Goal: Communication & Community: Connect with others

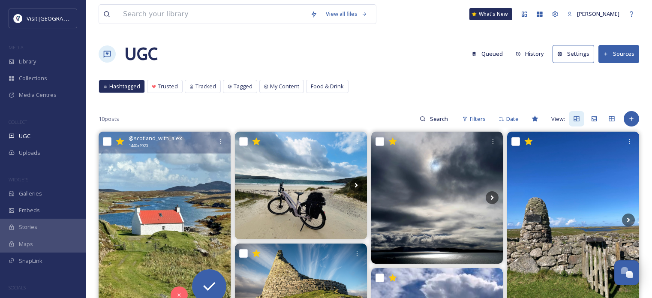
scroll to position [50, 0]
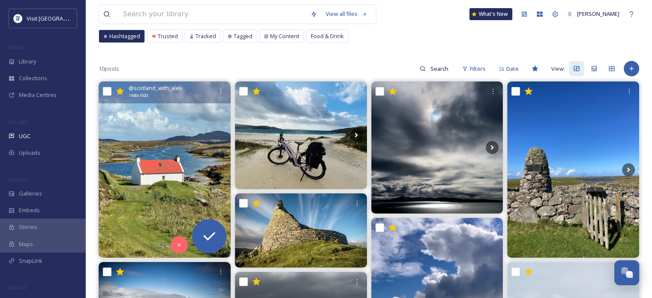
click at [160, 123] on img at bounding box center [165, 169] width 132 height 176
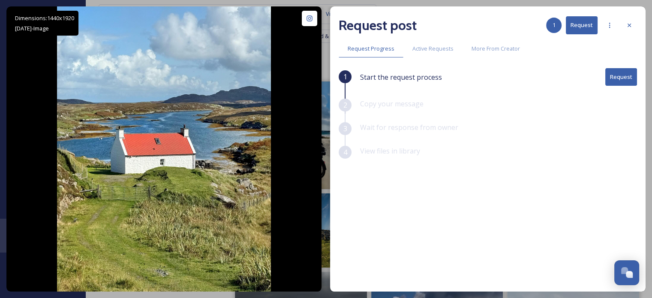
click at [619, 78] on button "Request" at bounding box center [621, 77] width 32 height 18
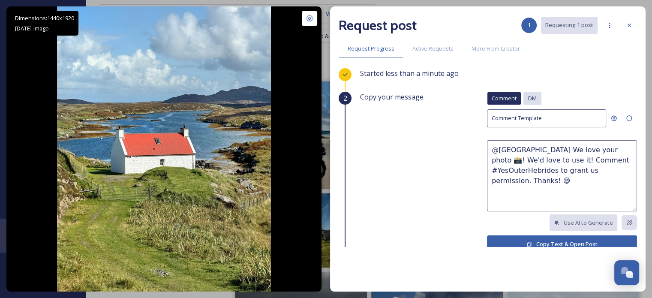
click at [528, 98] on span "DM" at bounding box center [532, 98] width 9 height 8
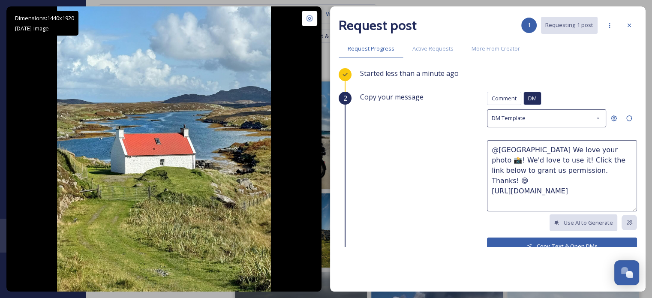
click at [562, 241] on button "Copy Text & Open DMs" at bounding box center [562, 246] width 150 height 18
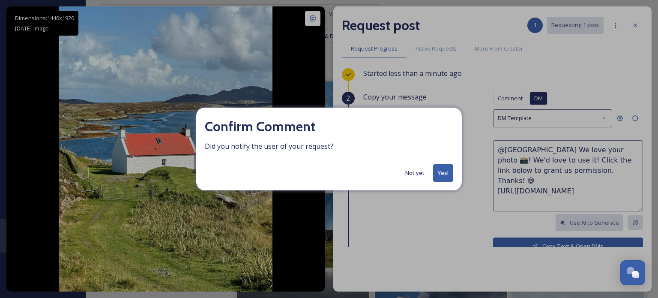
click at [448, 170] on button "Yes!" at bounding box center [443, 173] width 20 height 18
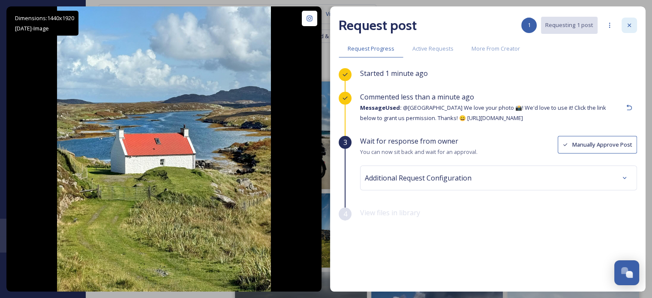
click at [632, 26] on icon at bounding box center [629, 25] width 7 height 7
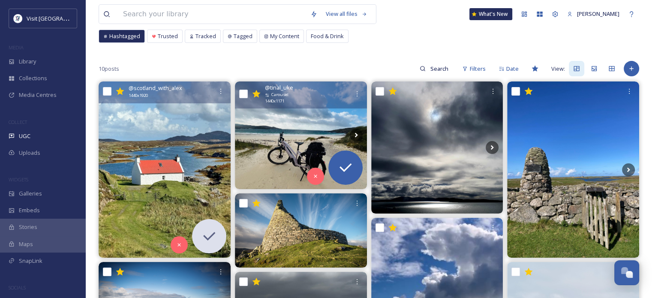
click at [304, 117] on img at bounding box center [301, 134] width 132 height 107
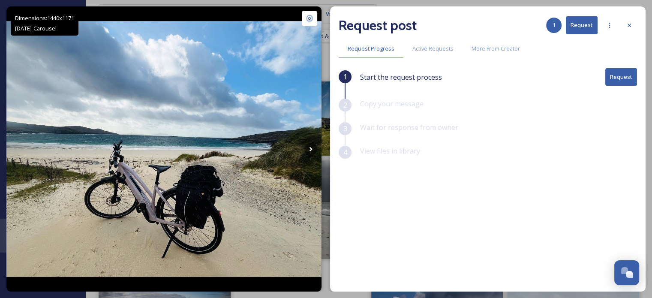
click at [622, 72] on button "Request" at bounding box center [621, 77] width 32 height 18
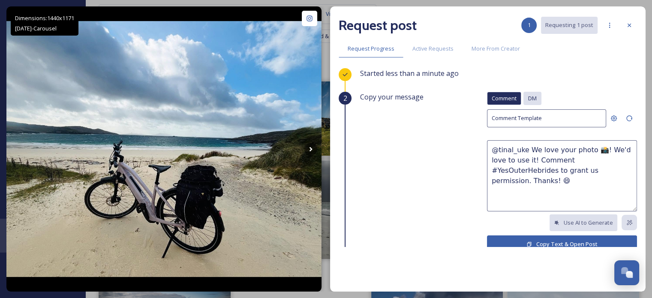
click at [529, 97] on span "DM" at bounding box center [532, 98] width 9 height 8
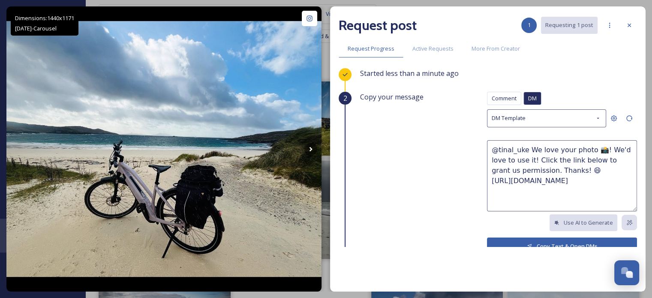
click at [547, 242] on button "Copy Text & Open DMs" at bounding box center [562, 246] width 150 height 18
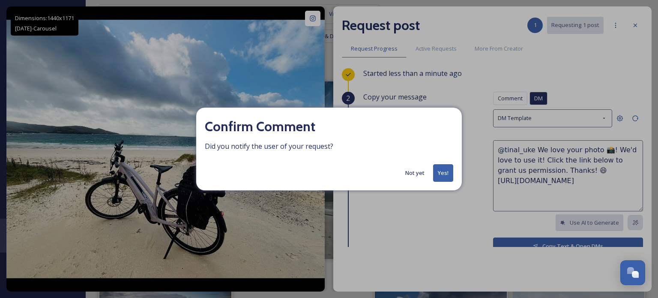
click at [443, 171] on button "Yes!" at bounding box center [443, 173] width 20 height 18
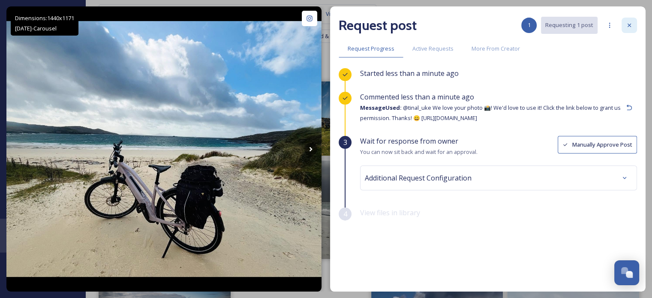
click at [629, 24] on icon at bounding box center [629, 25] width 7 height 7
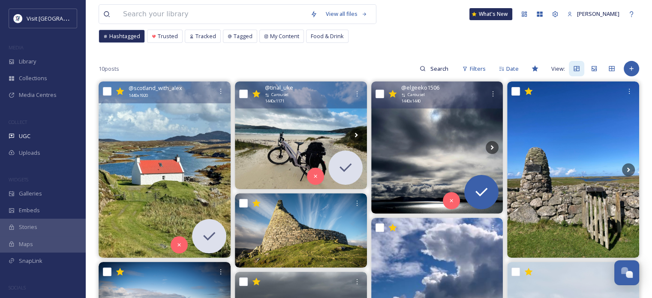
click at [453, 146] on img at bounding box center [437, 147] width 132 height 132
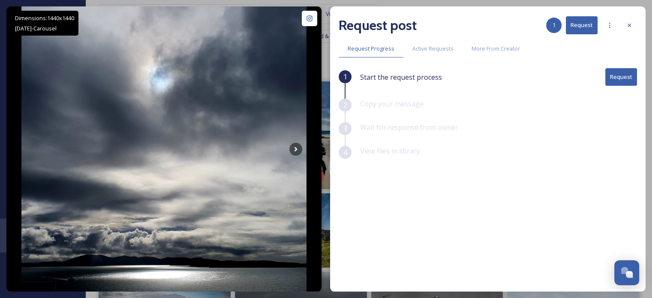
click at [626, 77] on button "Request" at bounding box center [621, 77] width 32 height 18
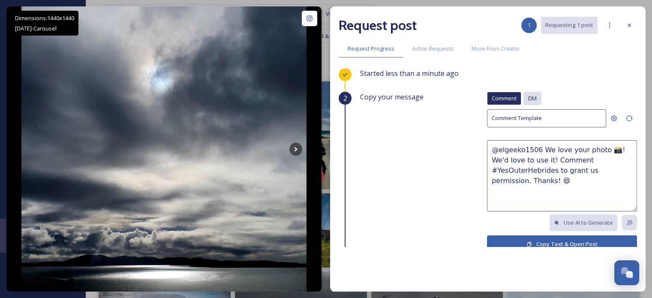
click at [528, 95] on span "DM" at bounding box center [532, 98] width 9 height 8
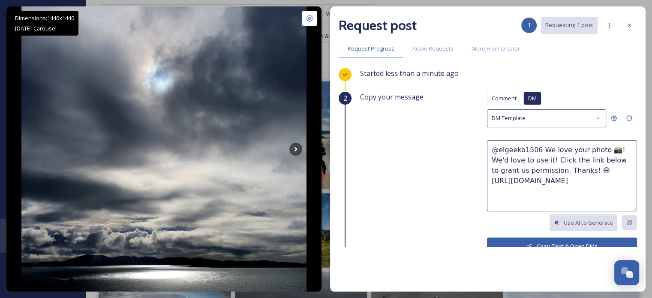
click at [523, 240] on button "Copy Text & Open DMs" at bounding box center [562, 246] width 150 height 18
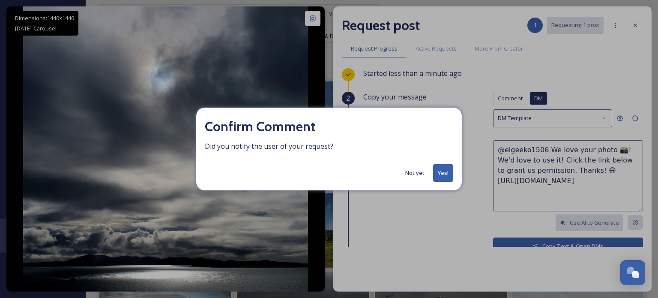
click at [439, 175] on button "Yes!" at bounding box center [443, 173] width 20 height 18
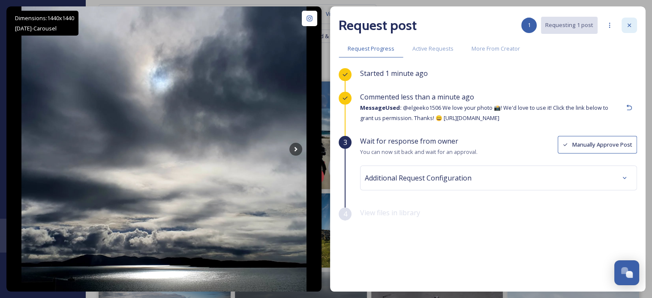
click at [629, 23] on icon at bounding box center [629, 25] width 7 height 7
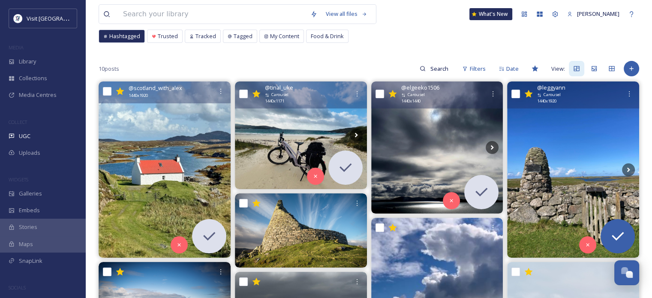
click at [596, 159] on img at bounding box center [573, 169] width 132 height 176
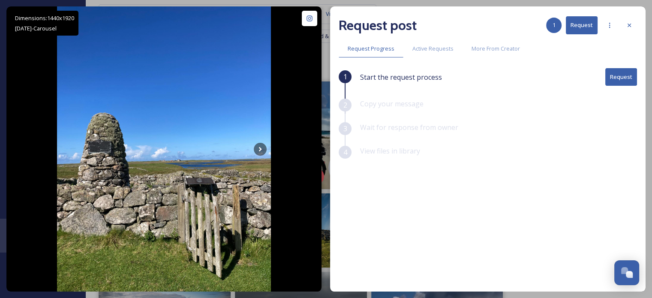
click at [621, 77] on button "Request" at bounding box center [621, 77] width 32 height 18
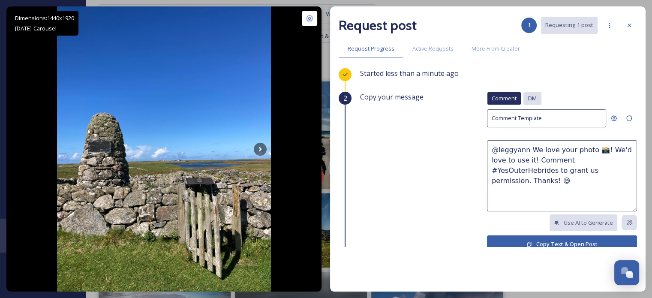
click at [523, 98] on div "DM" at bounding box center [532, 98] width 18 height 13
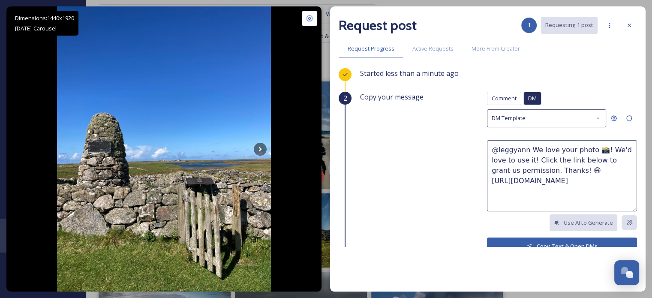
click at [534, 239] on button "Copy Text & Open DMs" at bounding box center [562, 246] width 150 height 18
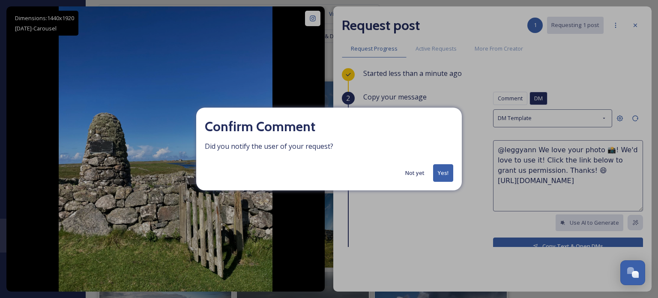
click at [450, 172] on button "Yes!" at bounding box center [443, 173] width 20 height 18
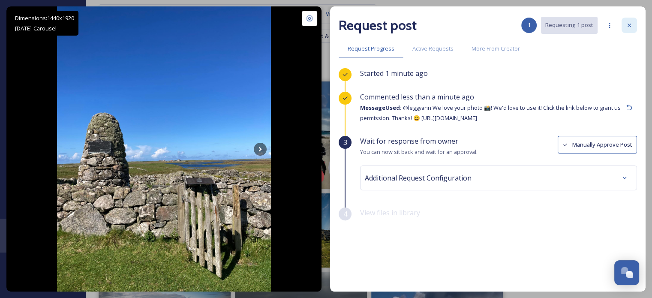
click at [629, 24] on icon at bounding box center [629, 25] width 7 height 7
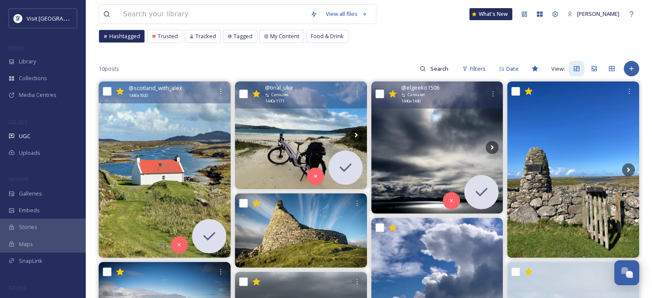
scroll to position [136, 0]
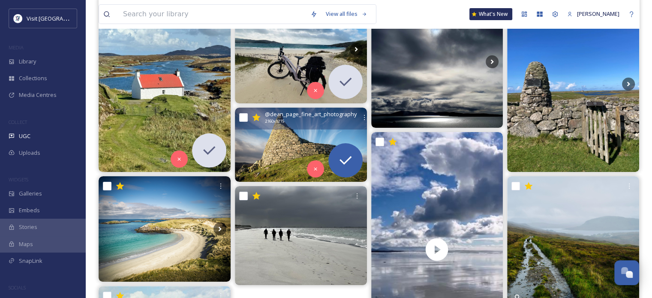
click at [306, 150] on img at bounding box center [301, 145] width 132 height 74
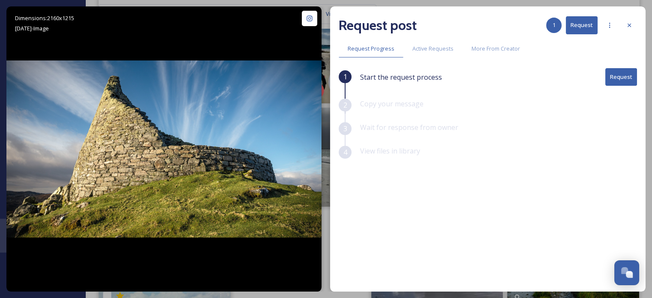
click at [618, 78] on button "Request" at bounding box center [621, 77] width 32 height 18
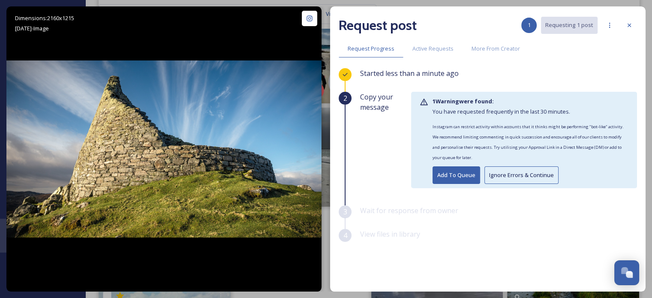
click at [520, 176] on button "Ignore Errors & Continue" at bounding box center [521, 175] width 74 height 18
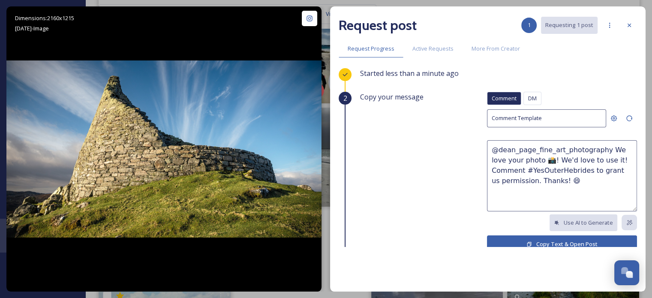
click at [542, 238] on button "Copy Text & Open Post" at bounding box center [562, 244] width 150 height 18
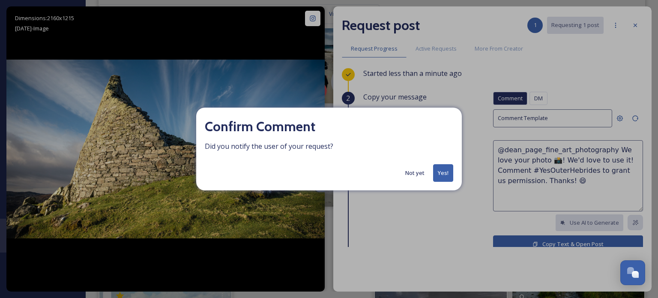
click at [412, 173] on button "Not yet" at bounding box center [415, 173] width 28 height 17
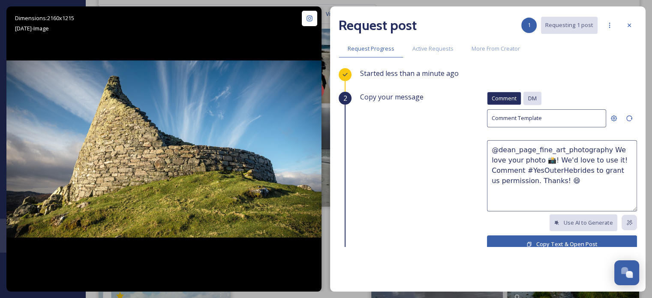
click at [528, 98] on span "DM" at bounding box center [532, 98] width 9 height 8
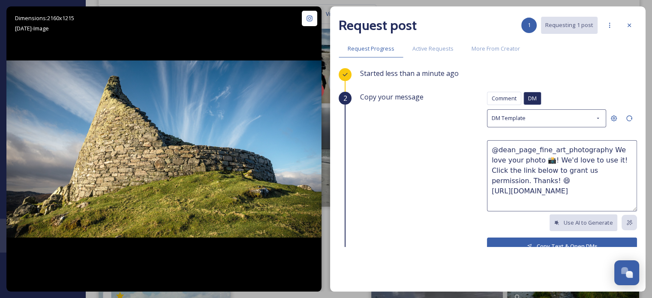
click at [530, 245] on button "Copy Text & Open DMs" at bounding box center [562, 246] width 150 height 18
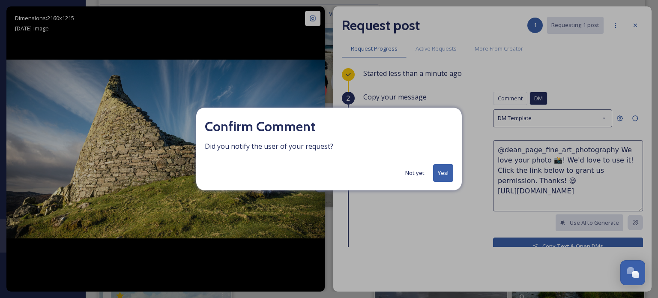
click at [446, 170] on button "Yes!" at bounding box center [443, 173] width 20 height 18
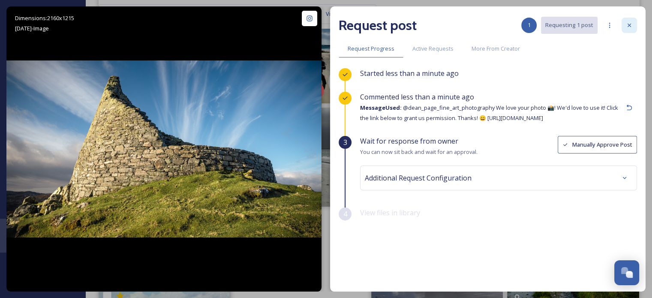
click at [628, 23] on icon at bounding box center [629, 25] width 7 height 7
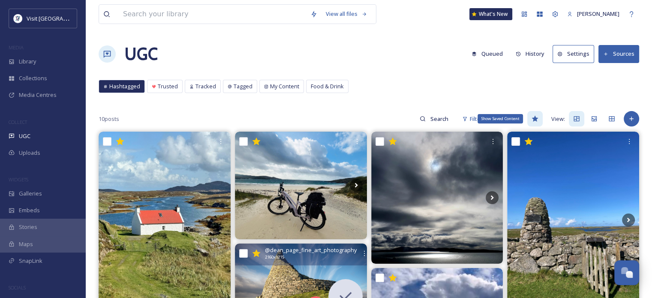
click at [537, 115] on icon at bounding box center [535, 118] width 7 height 7
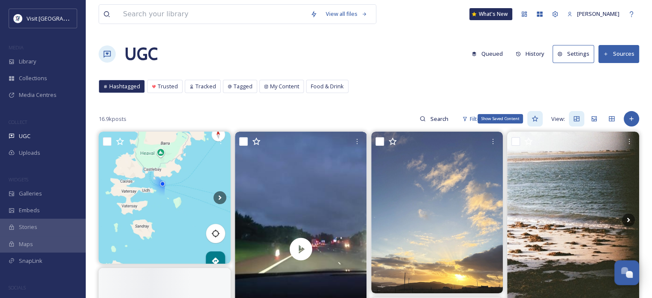
click at [537, 115] on icon at bounding box center [535, 118] width 7 height 7
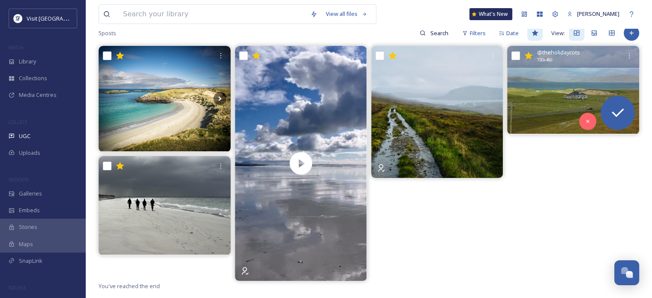
scroll to position [43, 0]
